Goal: Transaction & Acquisition: Purchase product/service

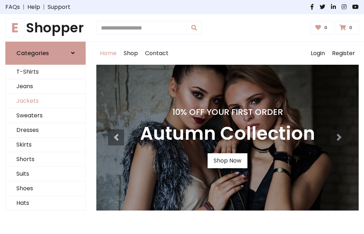
click at [46, 101] on link "Jackets" at bounding box center [46, 101] width 80 height 15
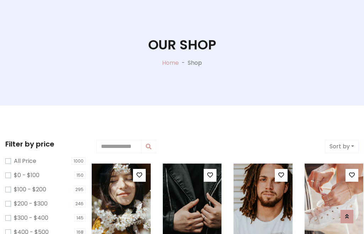
scroll to position [36, 0]
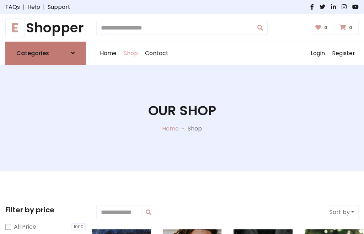
click at [46, 53] on h6 "Categories" at bounding box center [32, 53] width 33 height 7
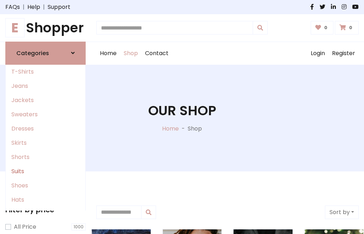
click at [46, 171] on link "Suits" at bounding box center [46, 171] width 80 height 14
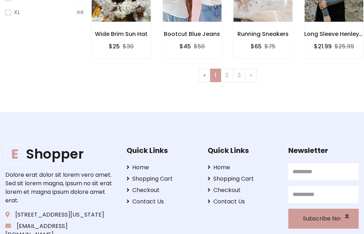
scroll to position [36, 0]
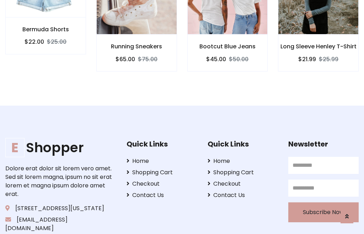
scroll to position [665, 0]
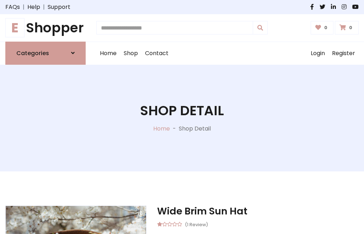
scroll to position [664, 0]
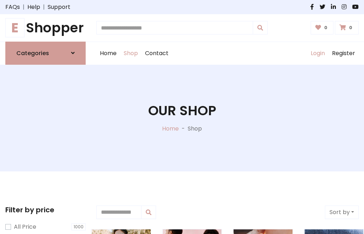
click at [318, 53] on link "Login" at bounding box center [317, 53] width 21 height 23
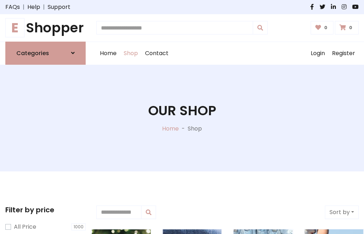
scroll to position [36, 0]
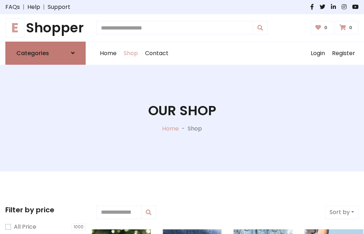
click at [73, 53] on icon at bounding box center [73, 53] width 4 height 6
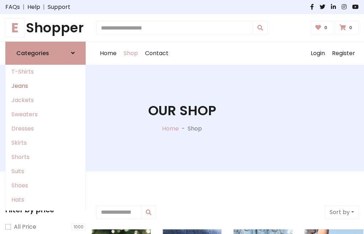
click at [46, 86] on link "Jeans" at bounding box center [46, 86] width 80 height 14
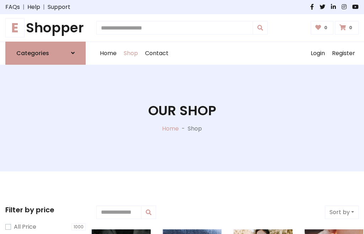
scroll to position [36, 0]
